Goal: Transaction & Acquisition: Purchase product/service

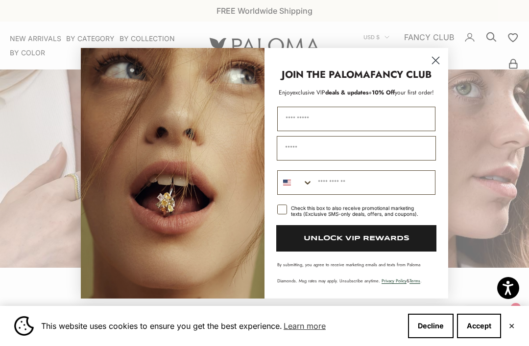
click at [433, 63] on circle "Close dialog" at bounding box center [435, 60] width 16 height 16
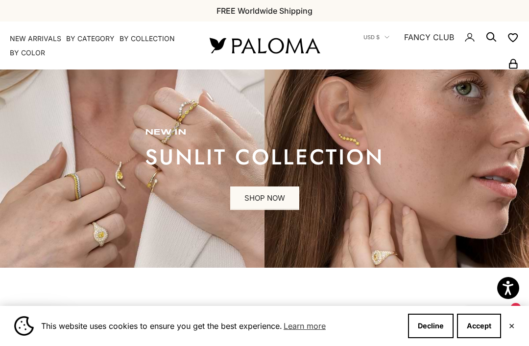
click at [101, 38] on summary "By Category" at bounding box center [90, 39] width 48 height 10
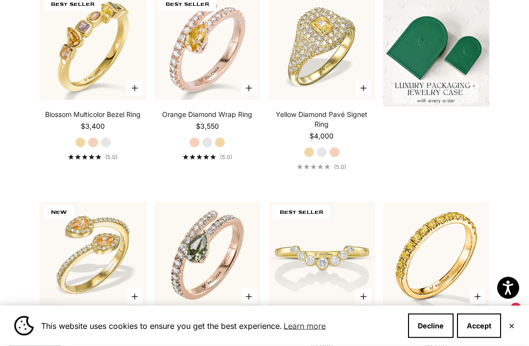
scroll to position [314, 0]
click at [208, 147] on label "White Gold" at bounding box center [207, 142] width 11 height 11
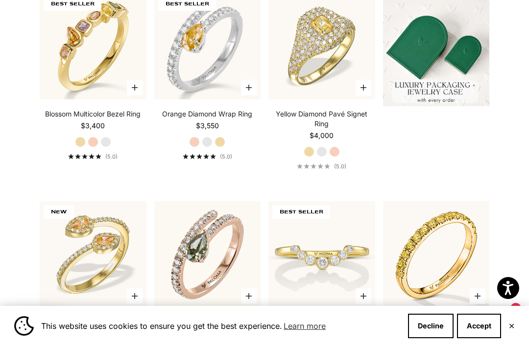
click at [225, 147] on label "Yellow Gold" at bounding box center [219, 142] width 11 height 11
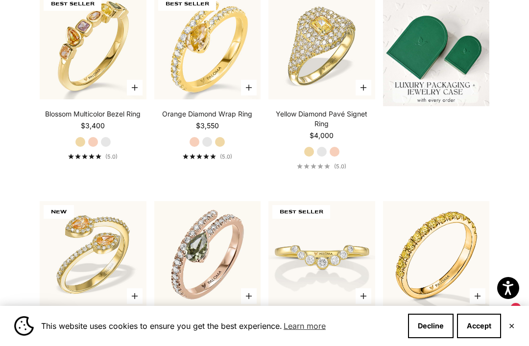
click at [210, 147] on label "White Gold" at bounding box center [207, 142] width 11 height 11
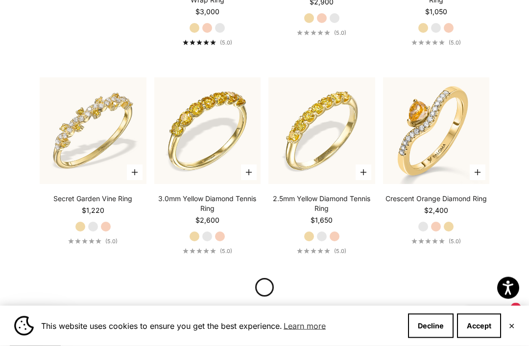
scroll to position [855, 0]
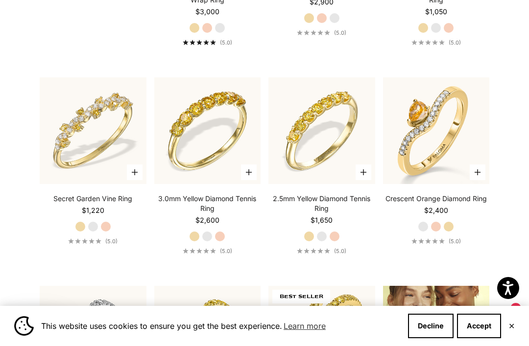
click at [94, 232] on label "White Gold" at bounding box center [93, 226] width 11 height 11
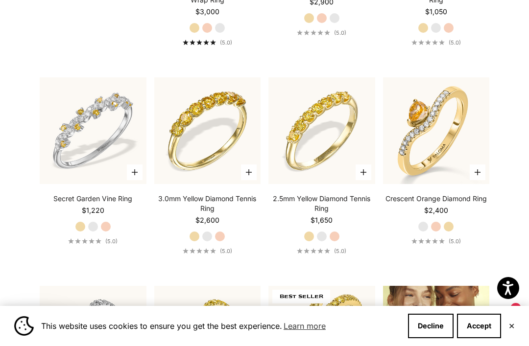
click at [107, 144] on img at bounding box center [92, 130] width 117 height 117
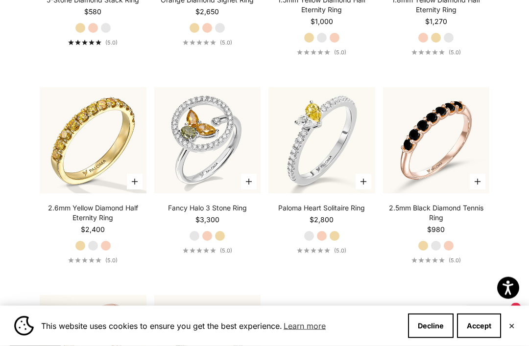
scroll to position [2290, 0]
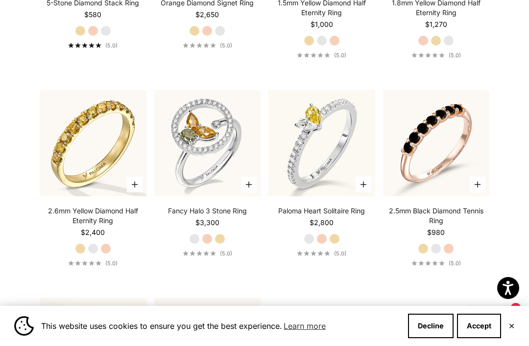
click at [326, 155] on img at bounding box center [321, 143] width 117 height 117
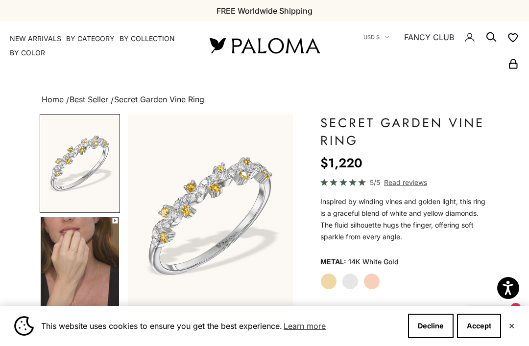
click at [86, 260] on img "Go to item 4" at bounding box center [80, 265] width 78 height 97
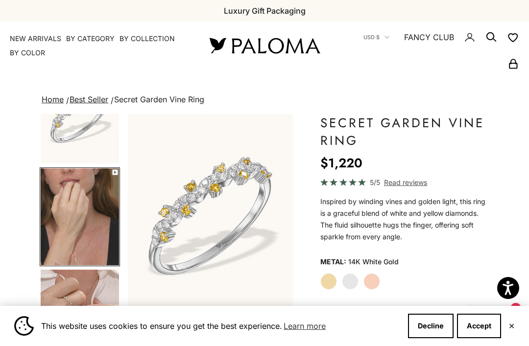
scroll to position [0, 177]
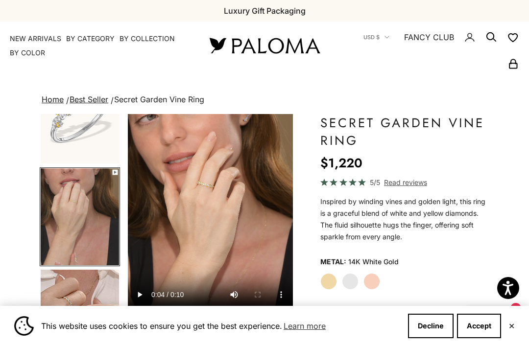
click at [215, 213] on video "#YellowGold\a#WhiteGold\a#RoseGold" at bounding box center [210, 216] width 165 height 204
click at [210, 213] on video "#YellowGold\a#WhiteGold\a#RoseGold" at bounding box center [210, 216] width 165 height 204
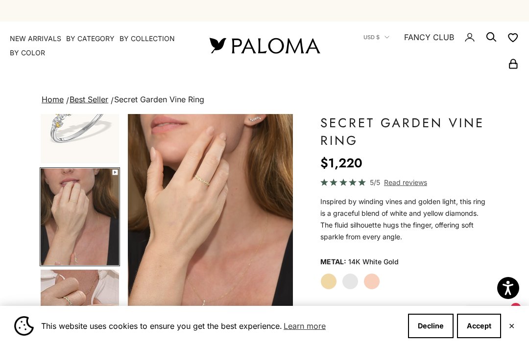
click at [215, 223] on video "#YellowGold\a#WhiteGold\a#RoseGold" at bounding box center [210, 216] width 165 height 204
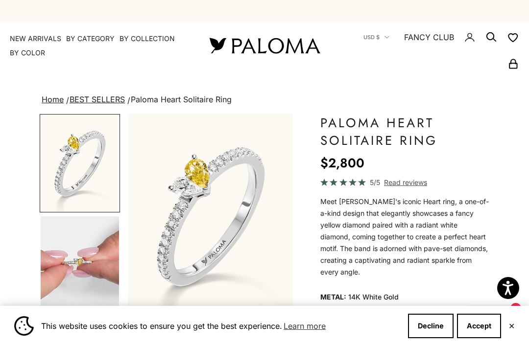
click at [94, 34] on summary "By Category" at bounding box center [90, 39] width 48 height 10
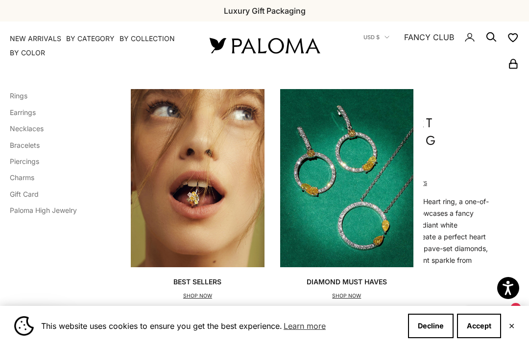
click at [37, 147] on link "Bracelets" at bounding box center [25, 145] width 30 height 8
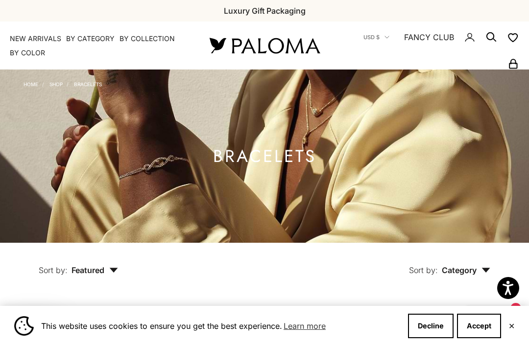
click at [91, 37] on summary "By Category" at bounding box center [90, 39] width 48 height 10
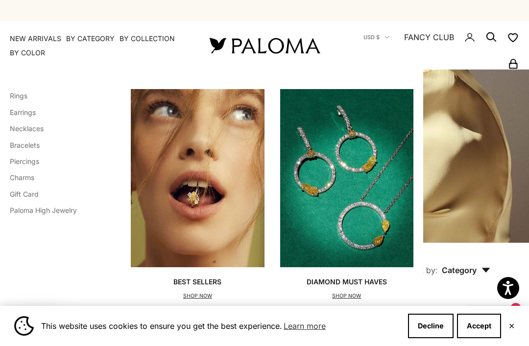
click at [43, 130] on link "Necklaces" at bounding box center [27, 128] width 34 height 8
